Goal: Task Accomplishment & Management: Manage account settings

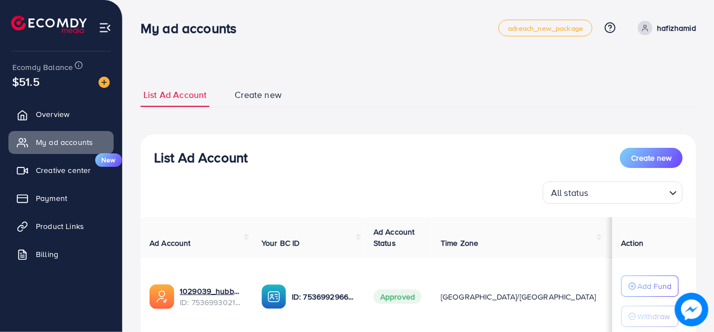
click at [194, 164] on h3 "List Ad Account" at bounding box center [201, 158] width 94 height 16
click at [194, 165] on h3 "List Ad Account" at bounding box center [201, 158] width 94 height 16
click at [210, 164] on h3 "List Ad Account" at bounding box center [201, 158] width 94 height 16
click at [209, 164] on h3 "List Ad Account" at bounding box center [201, 158] width 94 height 16
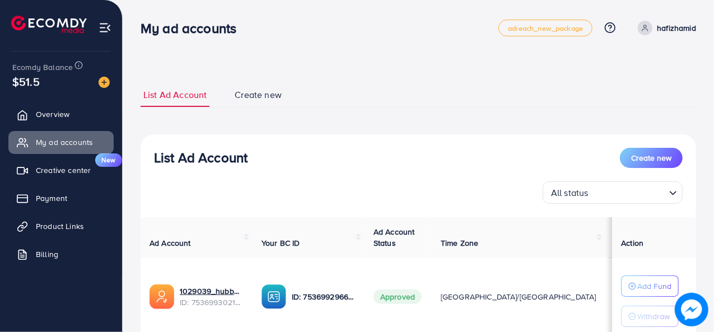
click at [188, 163] on h3 "List Ad Account" at bounding box center [201, 158] width 94 height 16
click at [153, 163] on div "List Ad Account Create new All status Loading..." at bounding box center [419, 176] width 556 height 56
click at [162, 164] on h3 "List Ad Account" at bounding box center [201, 158] width 94 height 16
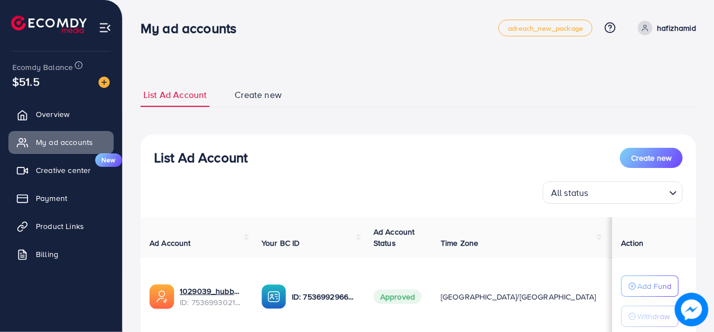
click at [202, 156] on h3 "List Ad Account" at bounding box center [201, 158] width 94 height 16
click at [214, 160] on h3 "List Ad Account" at bounding box center [201, 158] width 94 height 16
click at [192, 157] on h3 "List Ad Account" at bounding box center [201, 158] width 94 height 16
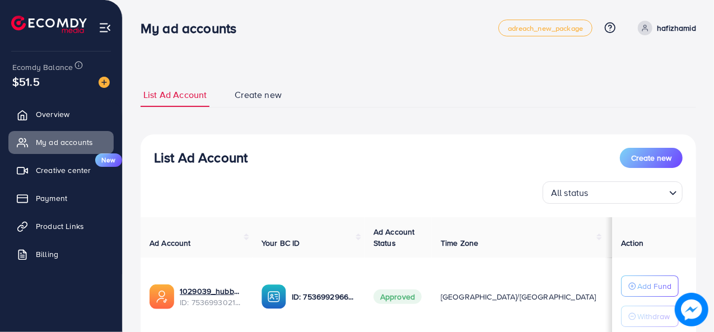
click at [160, 154] on h3 "List Ad Account" at bounding box center [201, 158] width 94 height 16
click at [183, 157] on h3 "List Ad Account" at bounding box center [201, 158] width 94 height 16
click at [226, 159] on h3 "List Ad Account" at bounding box center [201, 158] width 94 height 16
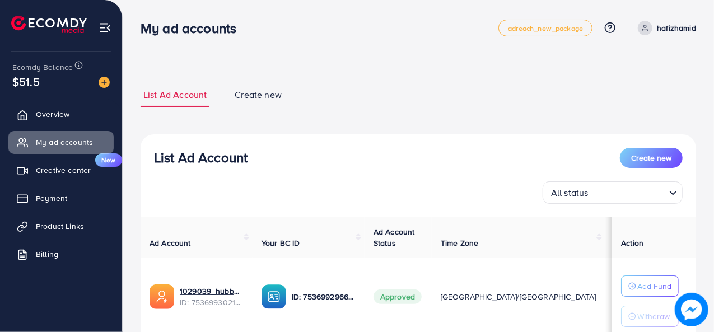
click at [226, 159] on h3 "List Ad Account" at bounding box center [201, 158] width 94 height 16
click at [251, 126] on div "**********" at bounding box center [419, 234] width 556 height 303
click at [188, 164] on h3 "List Ad Account" at bounding box center [201, 158] width 94 height 16
click at [151, 156] on div "List Ad Account Create new All status Loading..." at bounding box center [419, 176] width 556 height 56
